Goal: Task Accomplishment & Management: Manage account settings

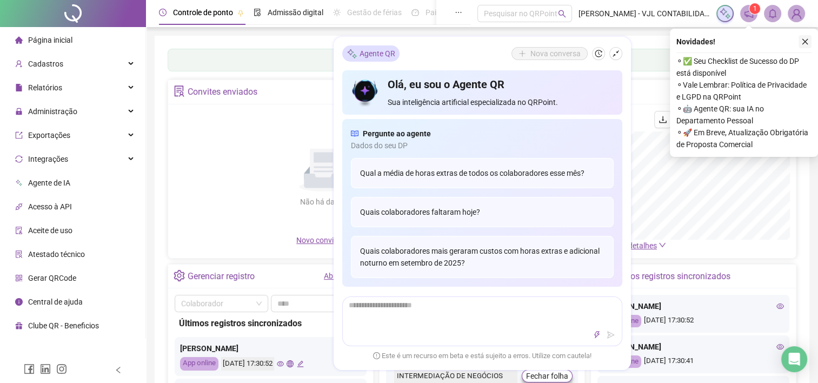
click at [803, 42] on icon "close" at bounding box center [806, 42] width 8 height 8
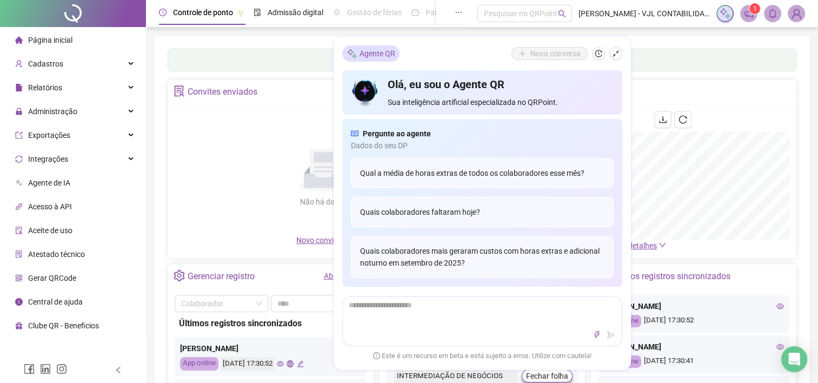
click at [650, 51] on div "Painel de controle Contabilidade" at bounding box center [482, 60] width 629 height 23
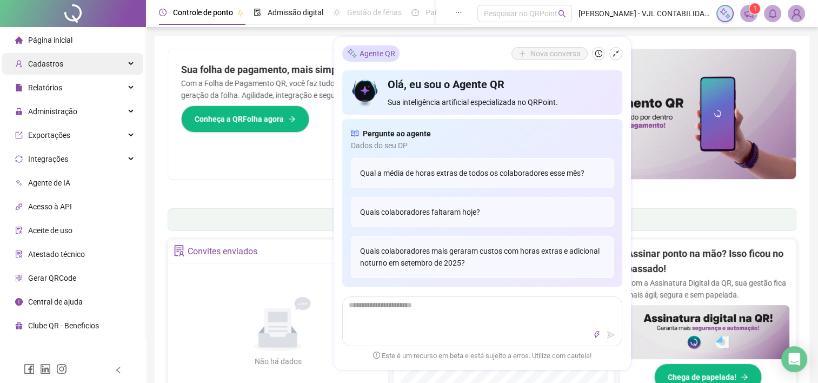
click at [71, 61] on div "Cadastros" at bounding box center [72, 64] width 141 height 22
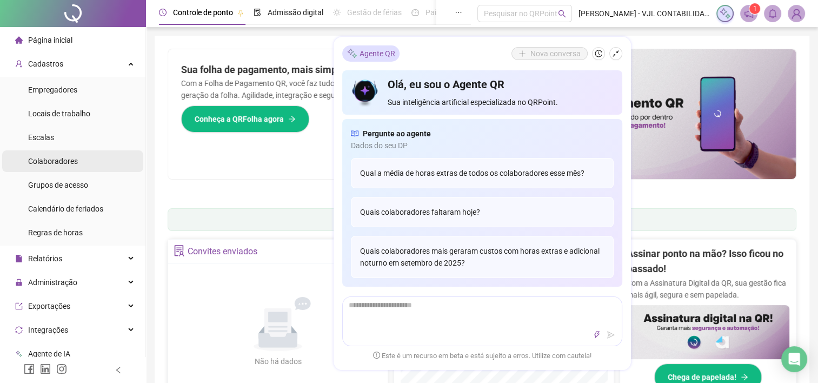
click at [58, 158] on span "Colaboradores" at bounding box center [53, 161] width 50 height 9
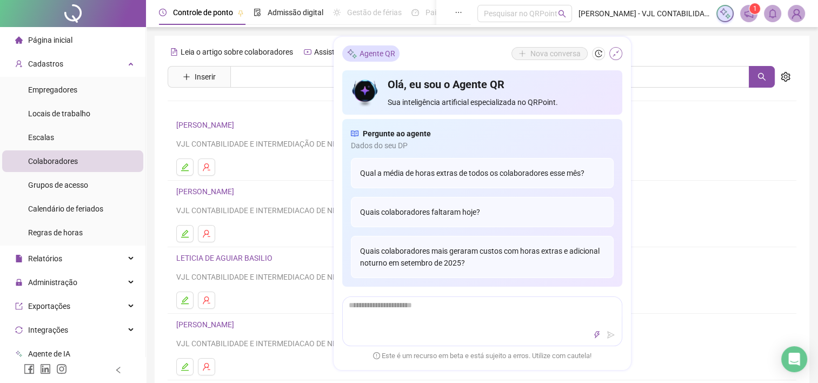
click at [617, 53] on icon "shrink" at bounding box center [616, 53] width 6 height 6
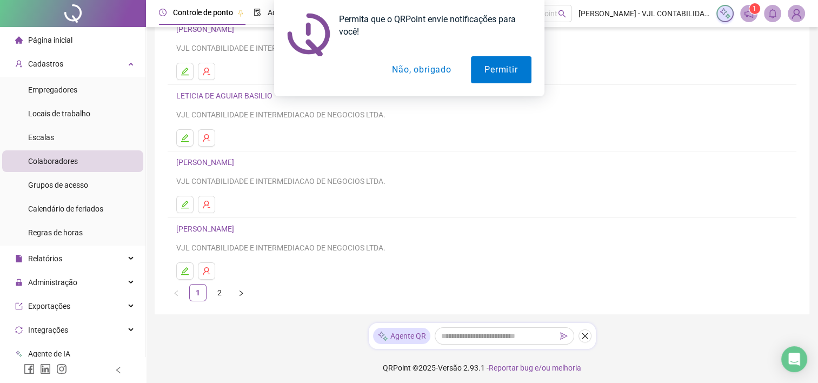
scroll to position [165, 0]
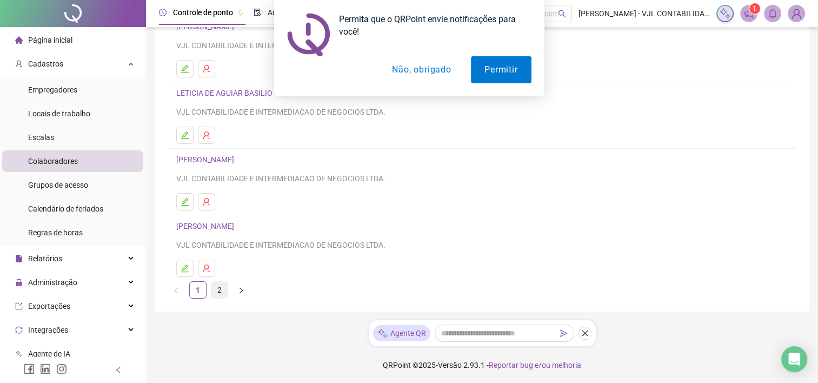
click at [217, 290] on link "2" at bounding box center [219, 290] width 16 height 16
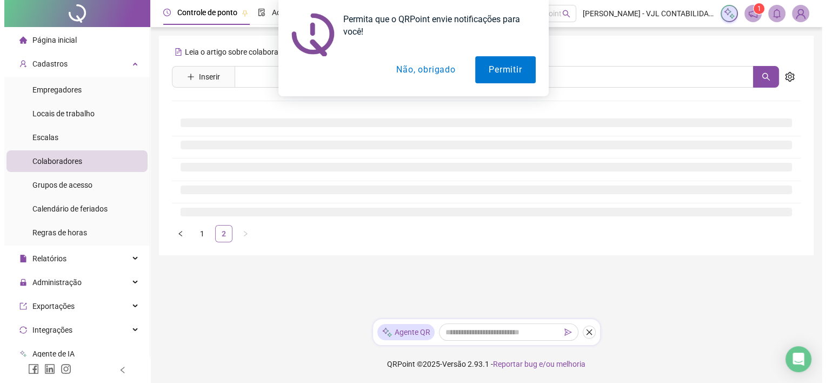
scroll to position [0, 0]
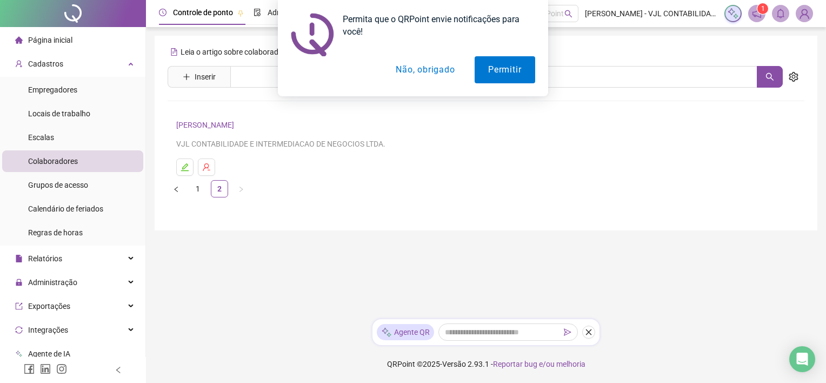
click at [229, 125] on link "[PERSON_NAME]" at bounding box center [206, 125] width 61 height 9
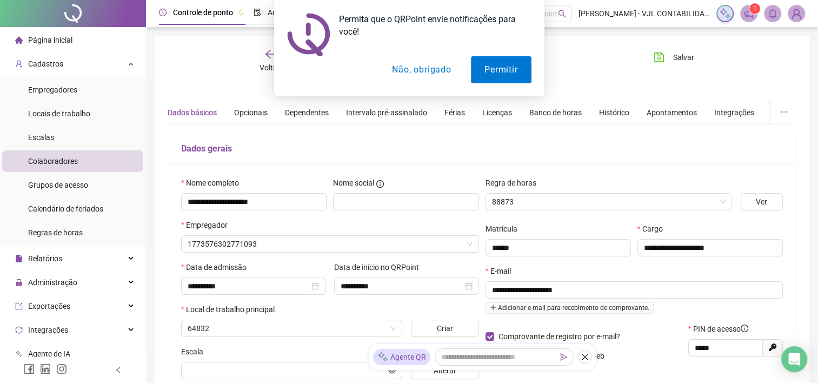
type input "**********"
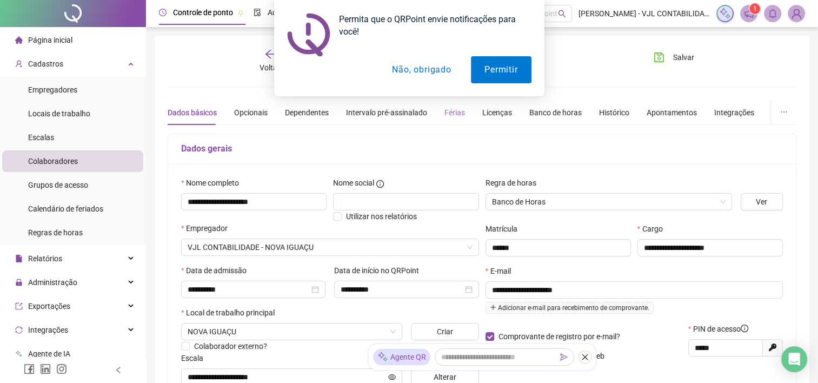
click at [451, 119] on div "Férias" at bounding box center [455, 112] width 21 height 25
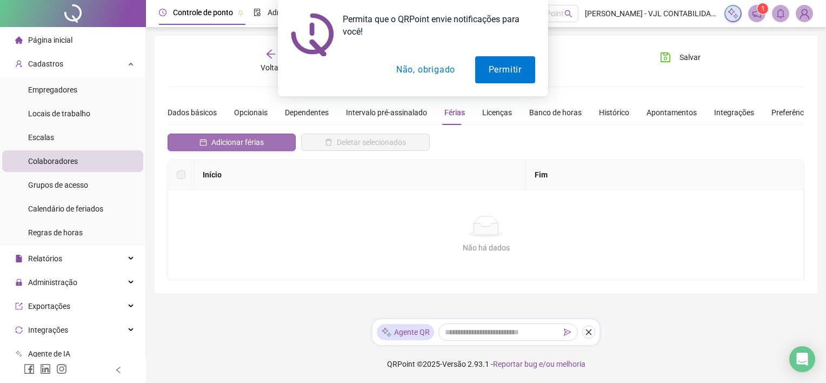
click at [238, 138] on span "Adicionar férias" at bounding box center [237, 142] width 52 height 12
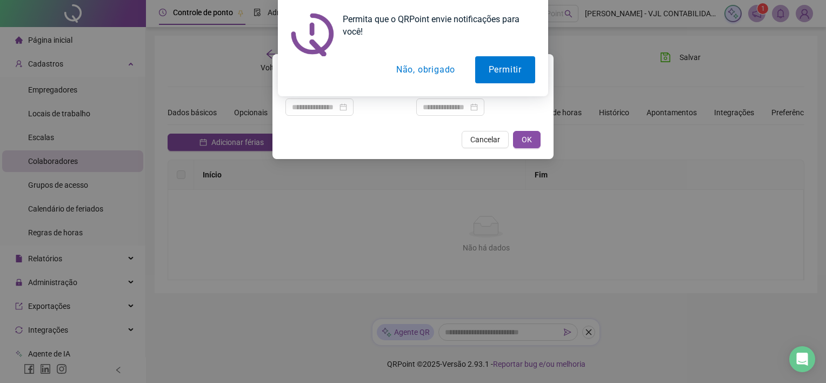
click at [445, 64] on button "Não, obrigado" at bounding box center [426, 69] width 86 height 27
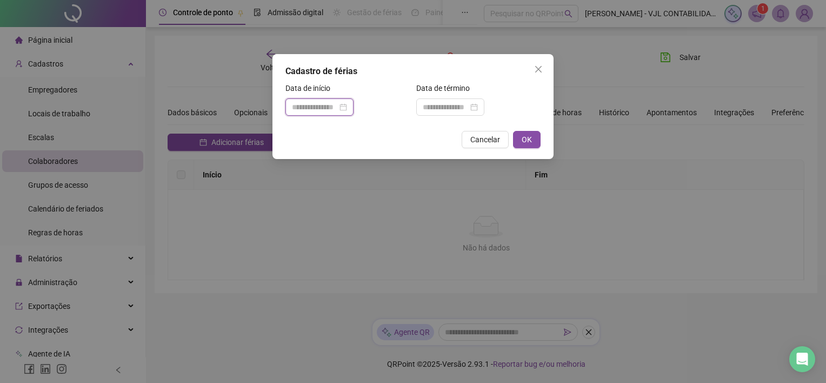
click at [323, 105] on input at bounding box center [314, 107] width 45 height 12
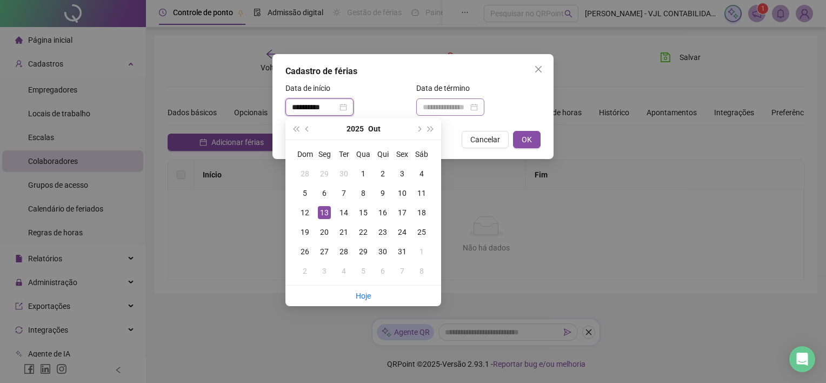
type input "**********"
click at [433, 111] on input at bounding box center [445, 107] width 45 height 12
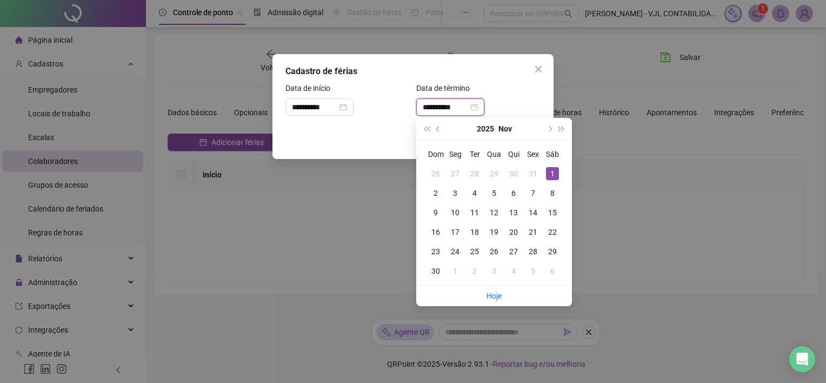
type input "**********"
click at [486, 70] on div "Cadastro de férias" at bounding box center [413, 71] width 255 height 13
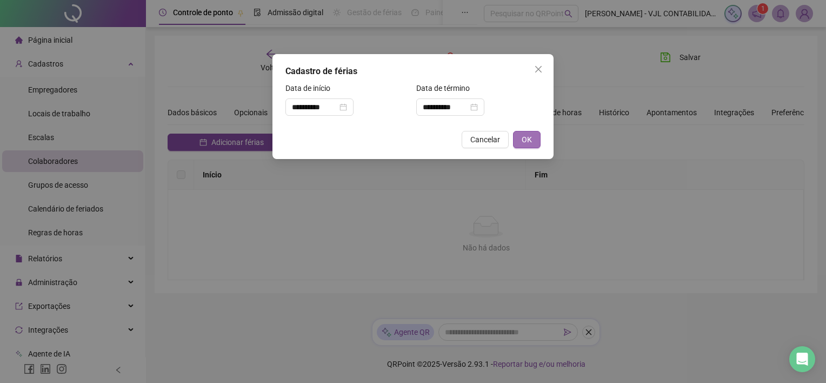
click at [520, 139] on button "OK" at bounding box center [527, 139] width 28 height 17
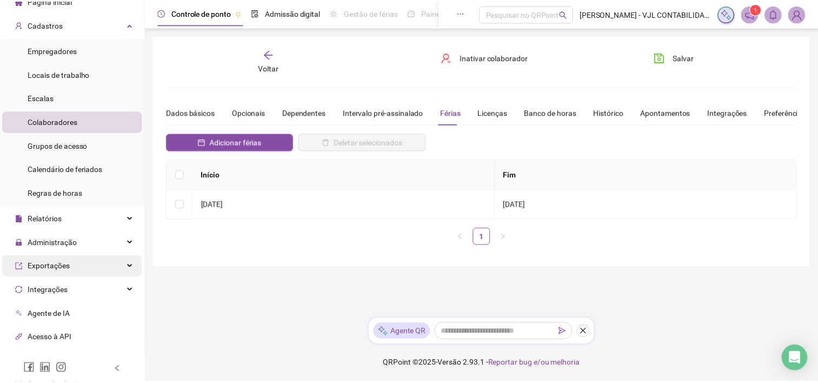
scroll to position [108, 0]
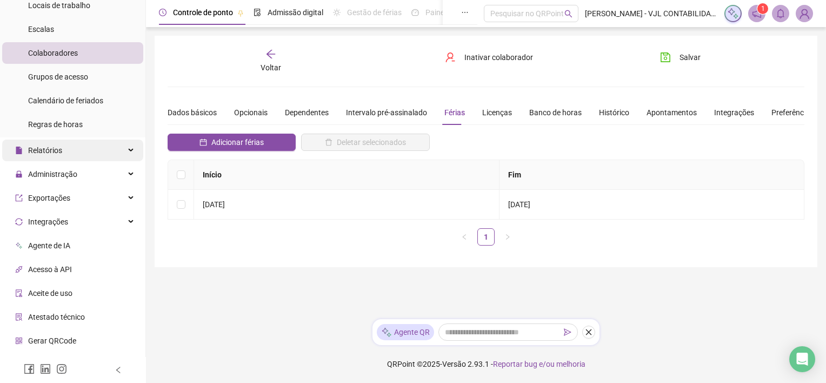
click at [64, 155] on div "Relatórios" at bounding box center [72, 151] width 141 height 22
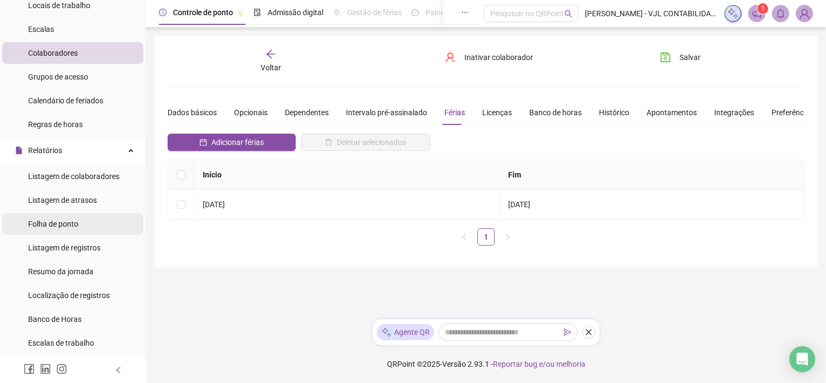
click at [61, 225] on span "Folha de ponto" at bounding box center [53, 224] width 50 height 9
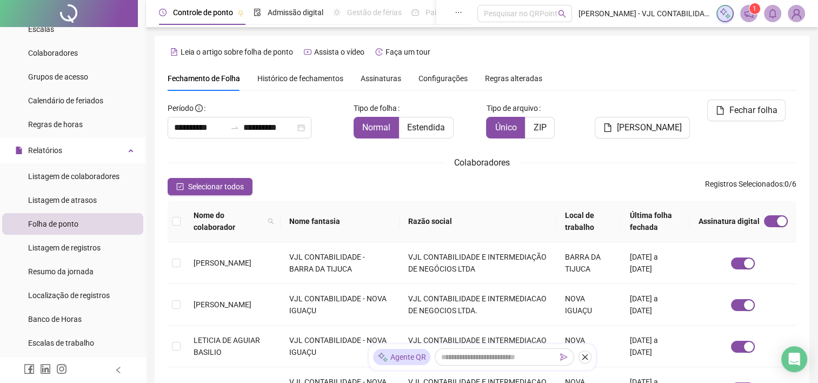
scroll to position [30, 0]
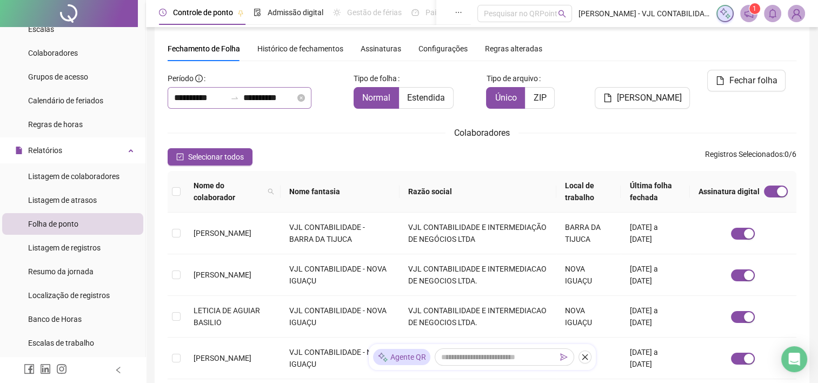
click at [205, 89] on div "**********" at bounding box center [240, 98] width 144 height 22
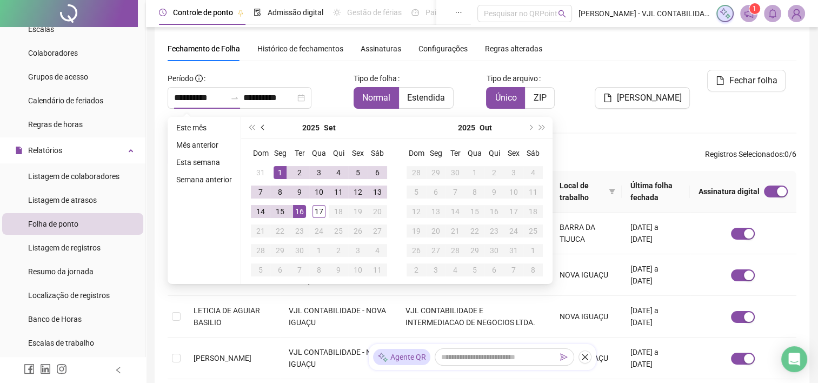
click at [261, 129] on span "prev-year" at bounding box center [263, 127] width 5 height 5
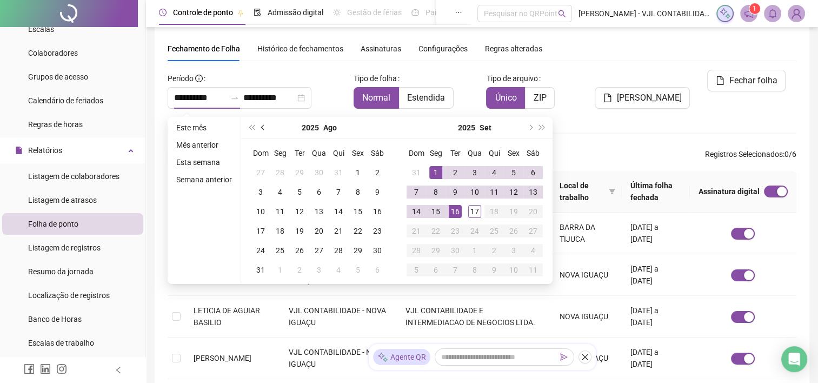
click at [261, 129] on span "prev-year" at bounding box center [263, 127] width 5 height 5
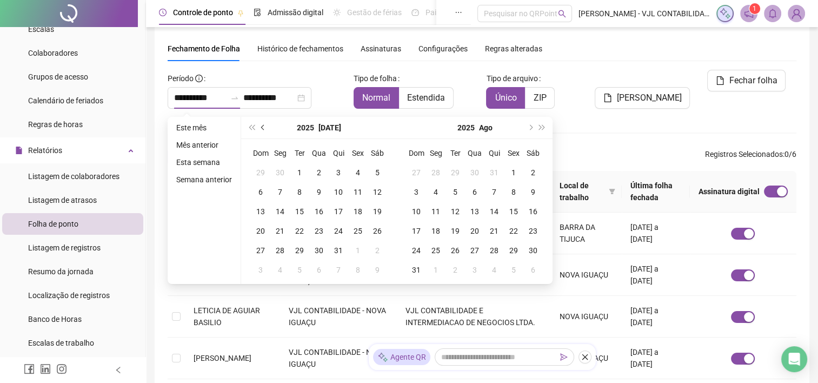
click at [263, 125] on span "prev-year" at bounding box center [263, 127] width 5 height 5
type input "**********"
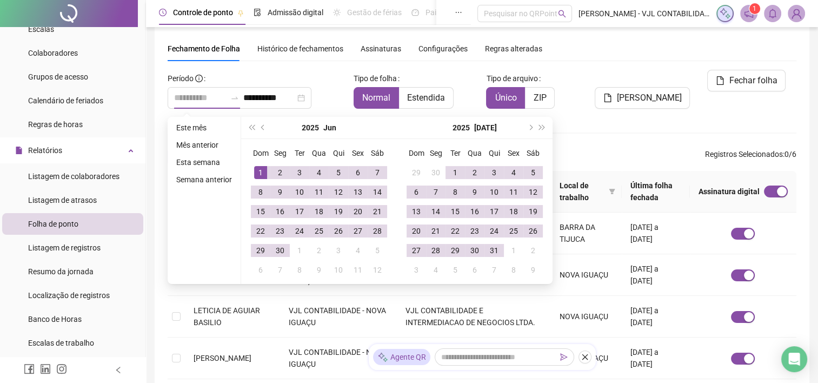
click at [257, 169] on div "1" at bounding box center [260, 172] width 13 height 13
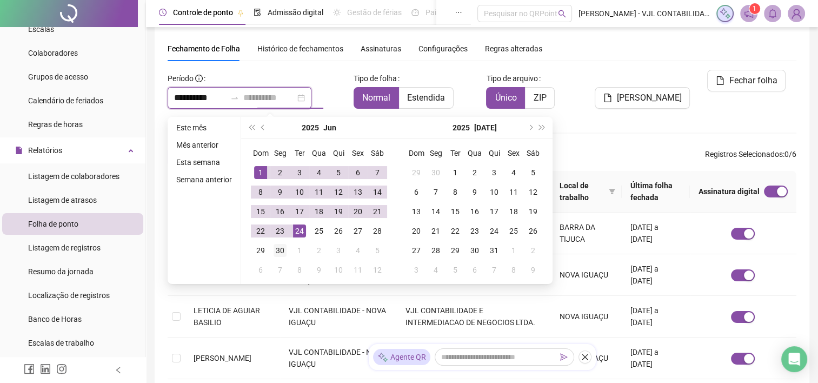
type input "**********"
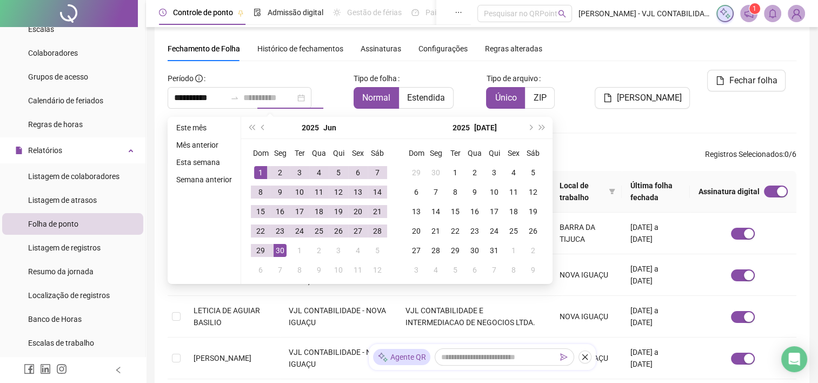
click at [280, 249] on div "30" at bounding box center [280, 250] width 13 height 13
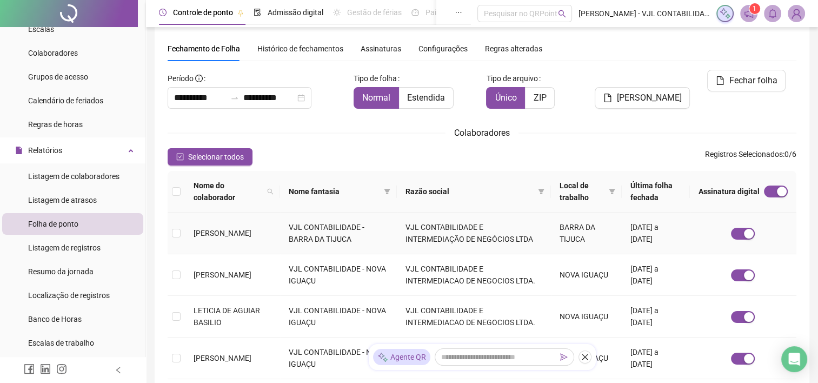
click at [242, 234] on span "[PERSON_NAME]" at bounding box center [223, 233] width 58 height 9
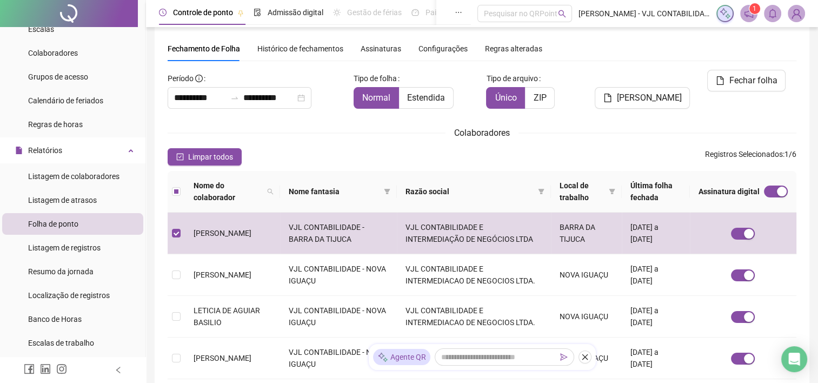
click at [307, 47] on span "Histórico de fechamentos" at bounding box center [300, 48] width 86 height 9
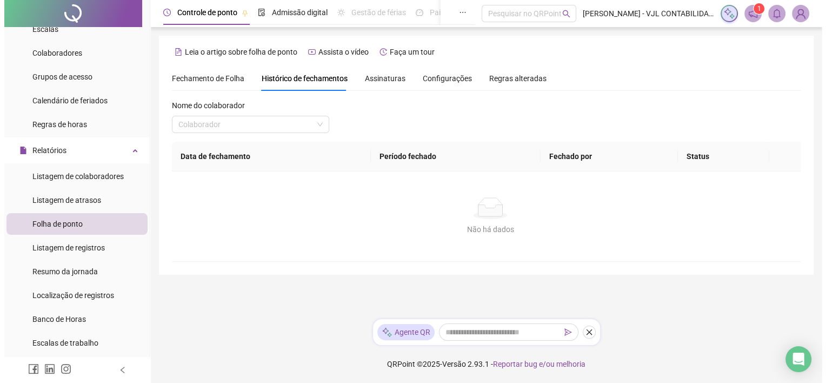
scroll to position [0, 0]
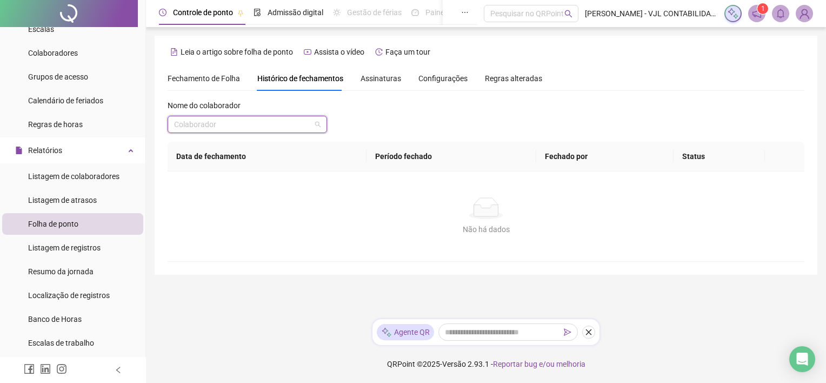
click at [244, 128] on input "search" at bounding box center [242, 124] width 137 height 16
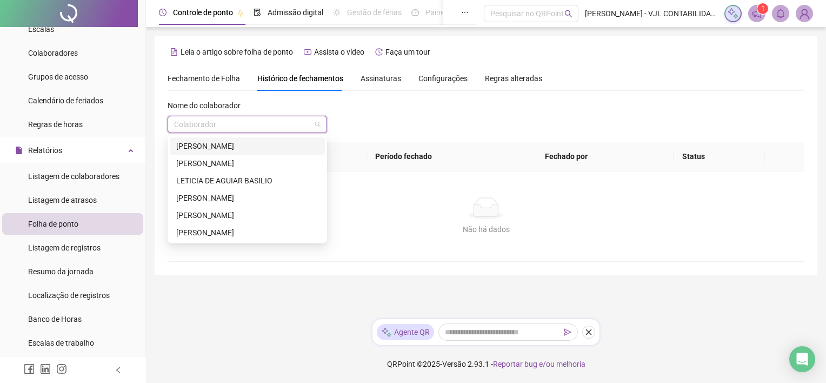
click at [226, 148] on div "[PERSON_NAME]" at bounding box center [247, 146] width 142 height 12
